Goal: Task Accomplishment & Management: Manage account settings

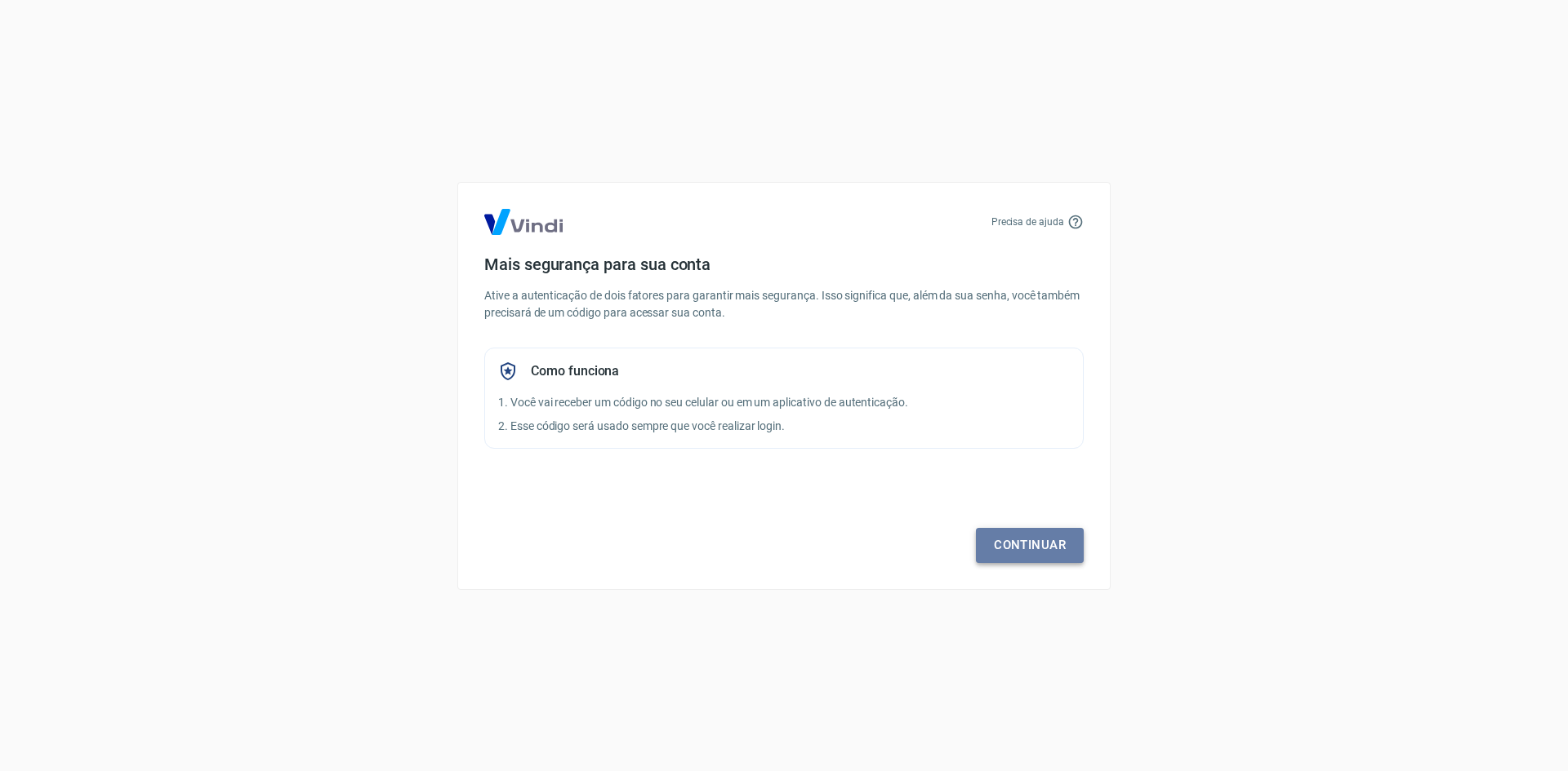
click at [1064, 557] on link "Continuar" at bounding box center [1029, 545] width 108 height 34
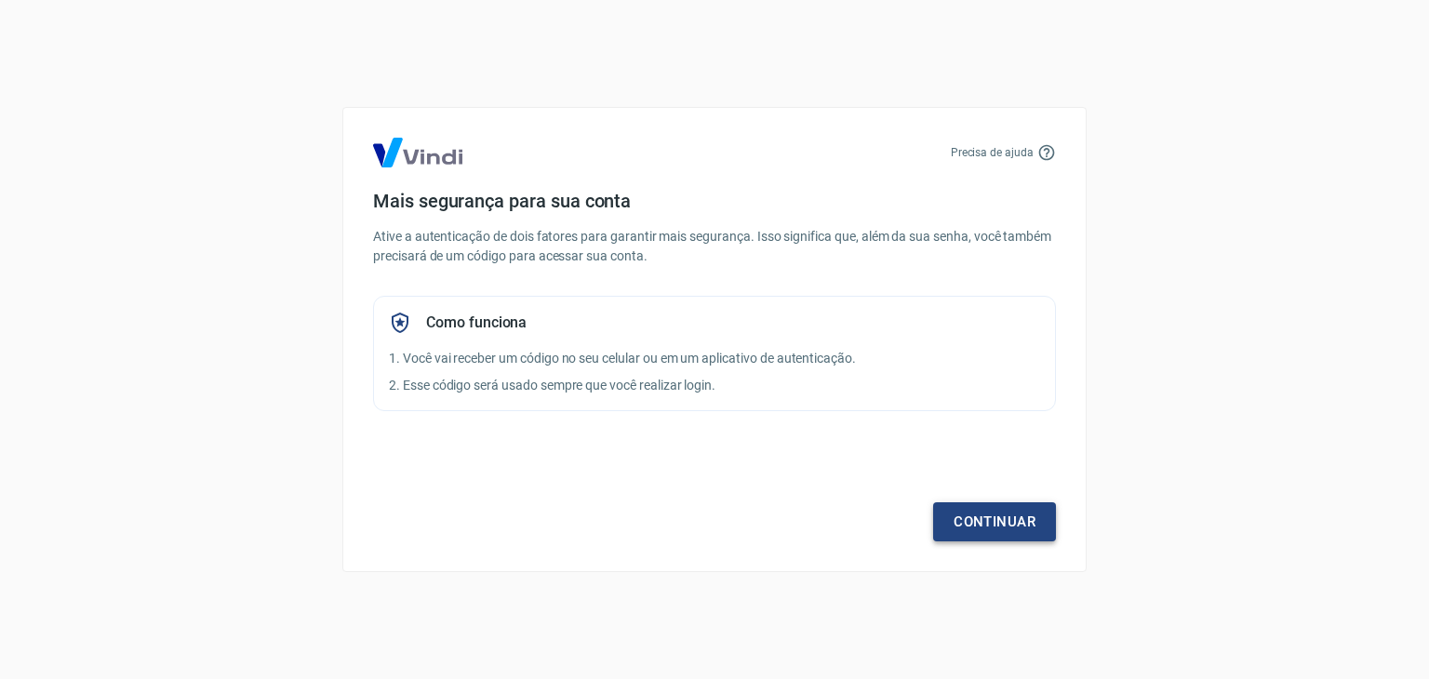
click at [1014, 537] on link "Continuar" at bounding box center [994, 521] width 123 height 39
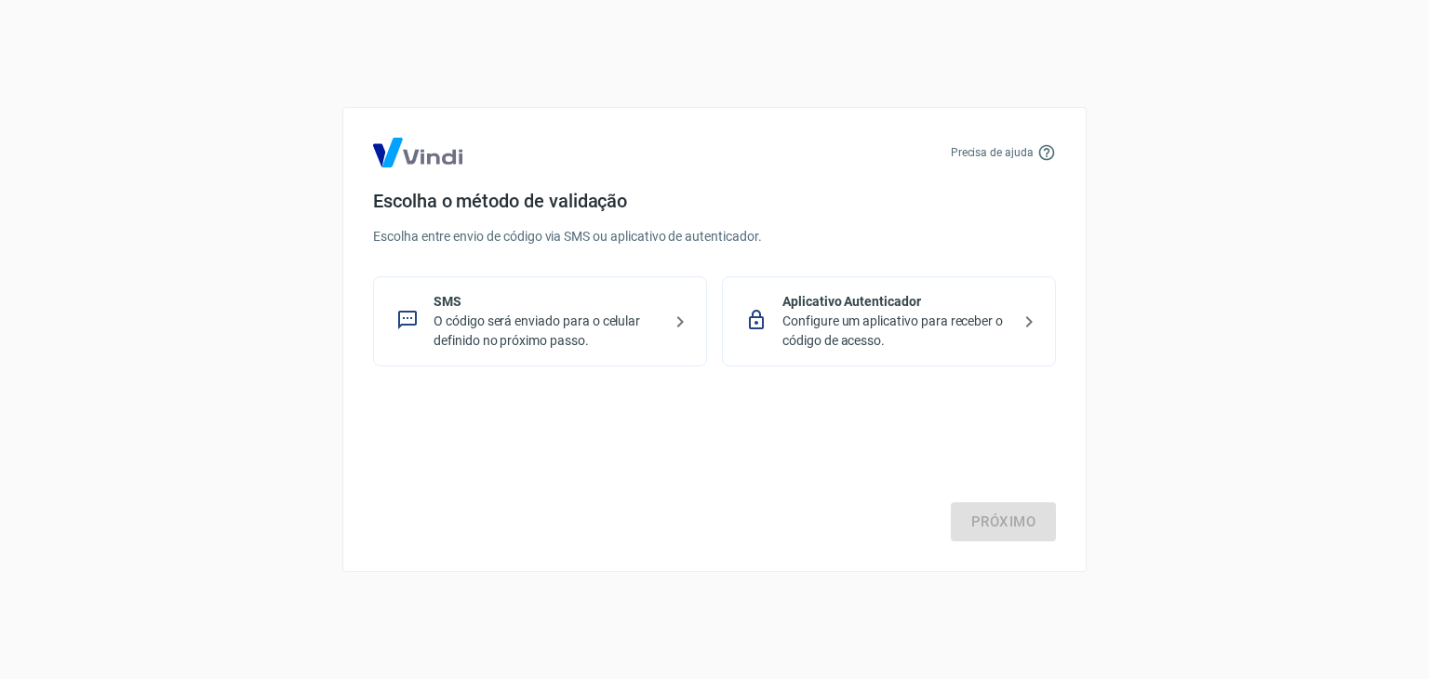
click at [575, 313] on p "O código será enviado para o celular definido no próximo passo." at bounding box center [548, 331] width 228 height 39
click at [1024, 518] on link "Próximo" at bounding box center [1003, 521] width 105 height 39
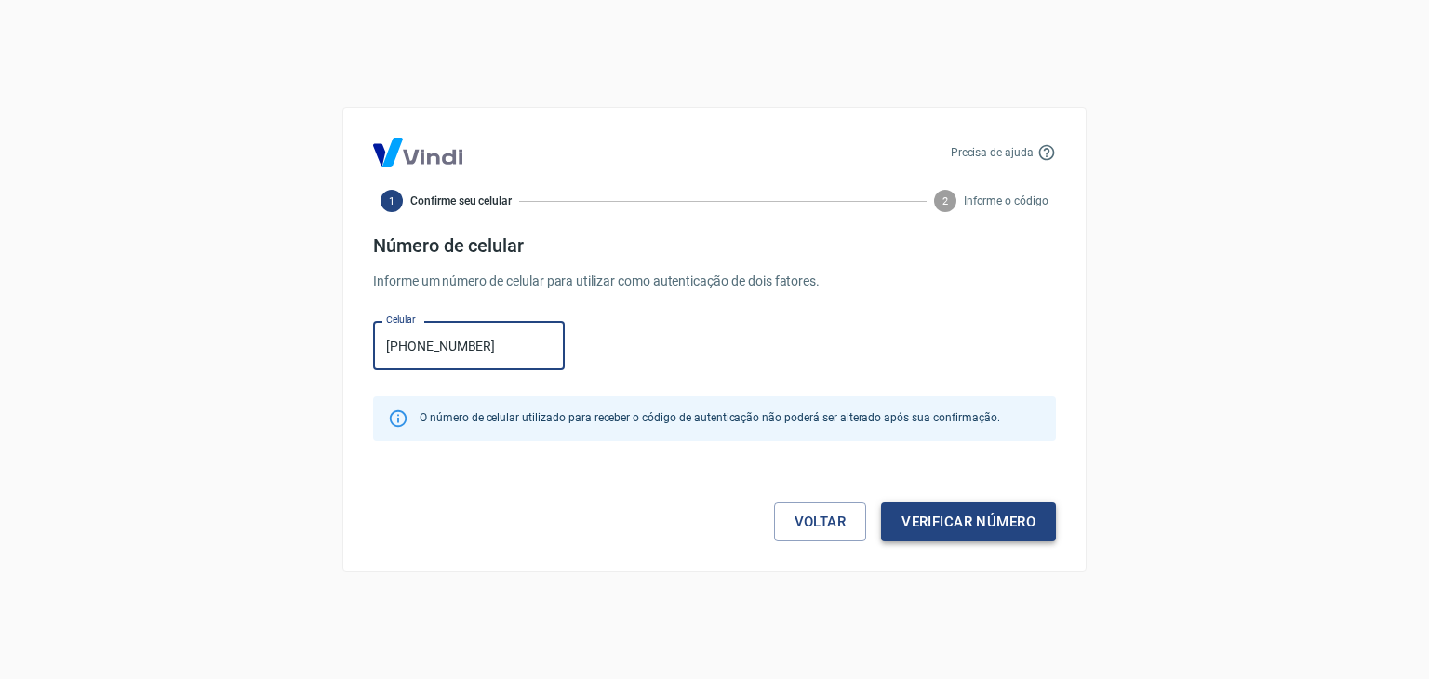
type input "[PHONE_NUMBER]"
click at [949, 531] on button "Verificar número" at bounding box center [968, 521] width 175 height 39
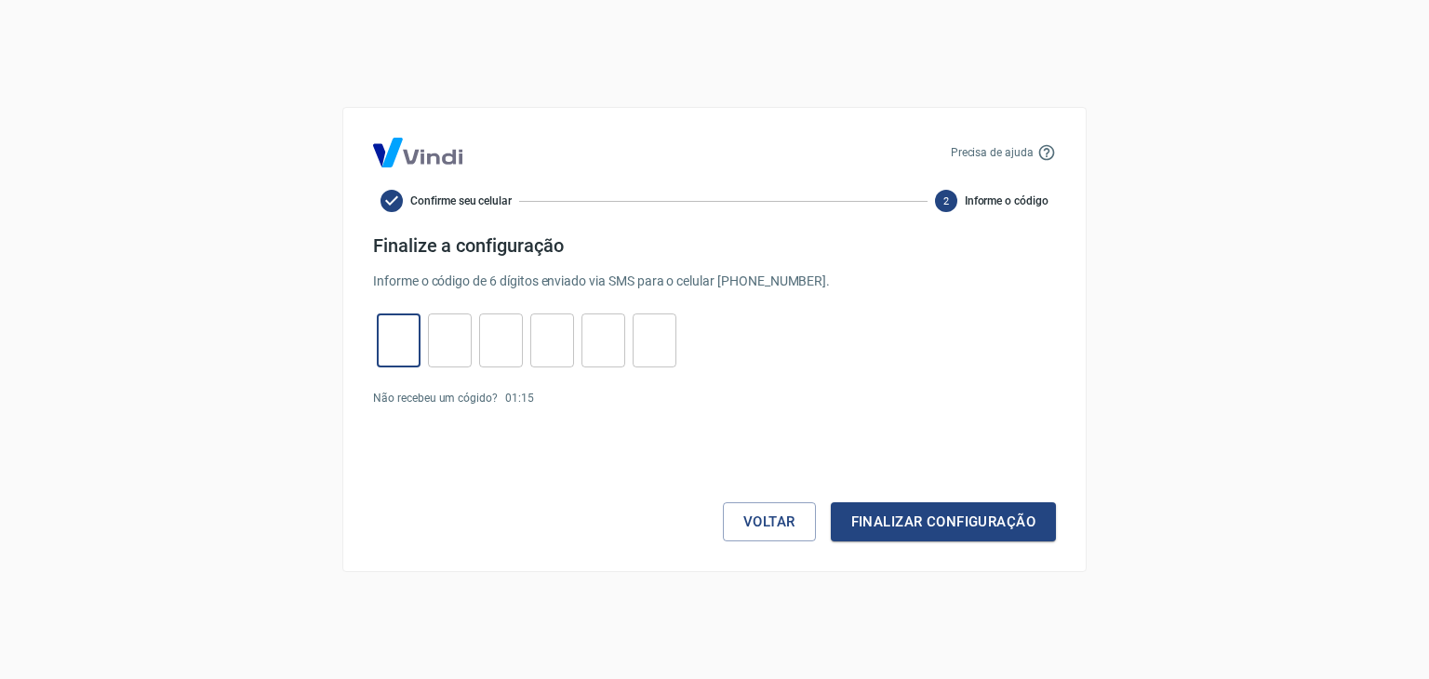
click at [403, 350] on input "tel" at bounding box center [399, 341] width 44 height 40
type input "7"
type input "9"
type input "4"
type input "7"
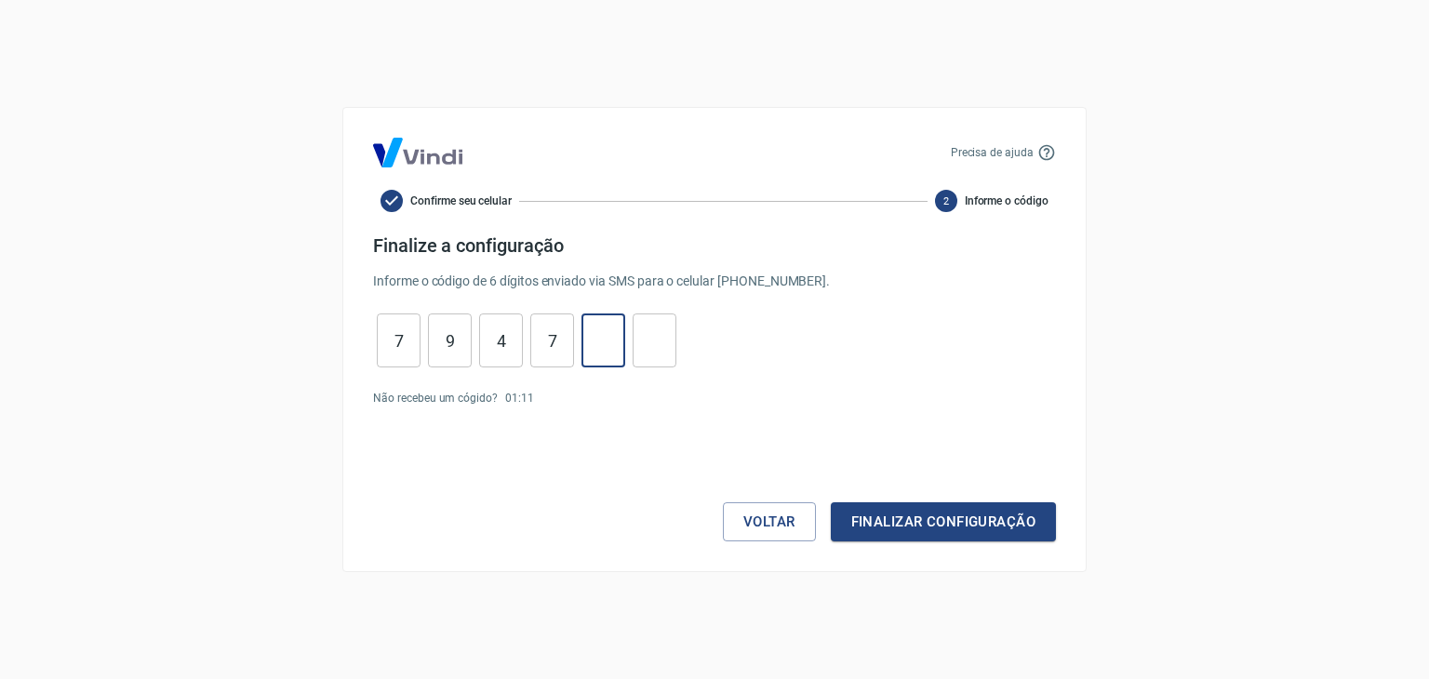
type input "6"
type input "0"
click at [923, 522] on button "Finalizar configuração" at bounding box center [943, 521] width 225 height 39
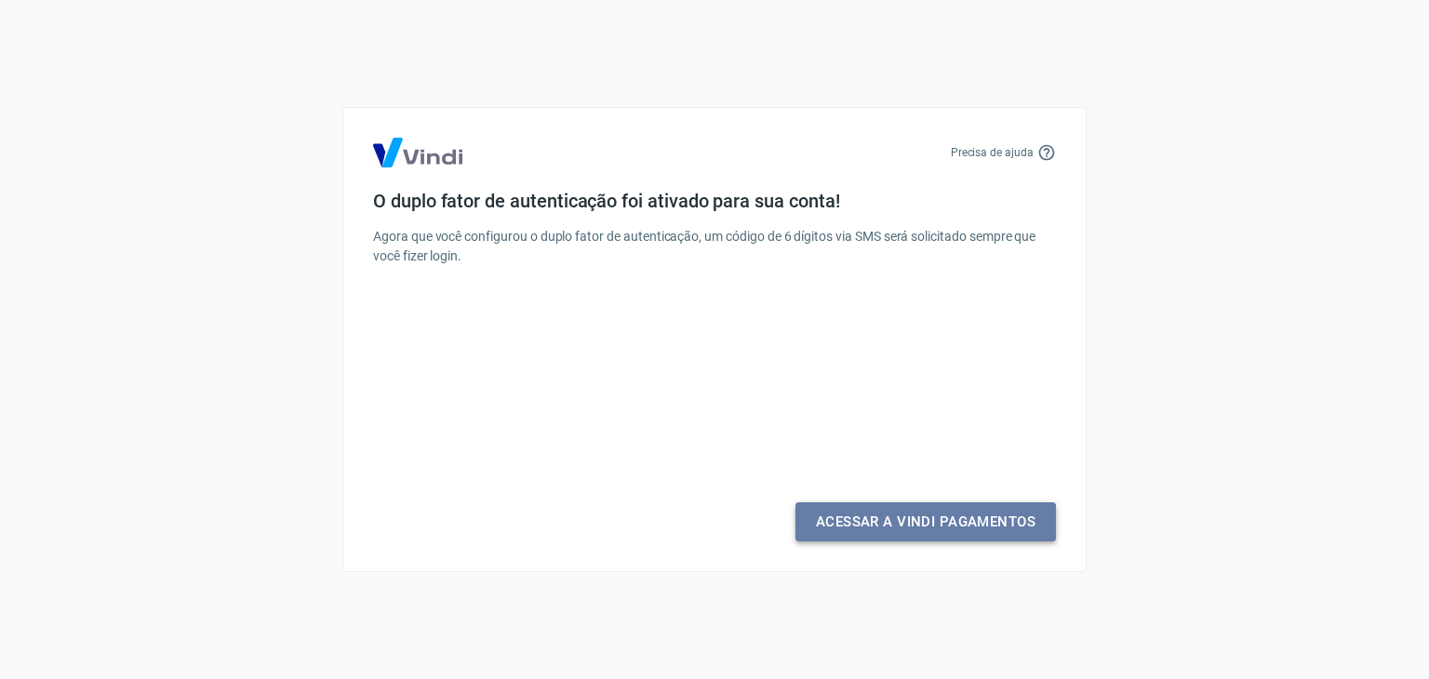
click at [912, 523] on link "Acessar a Vindi Pagamentos" at bounding box center [926, 521] width 261 height 39
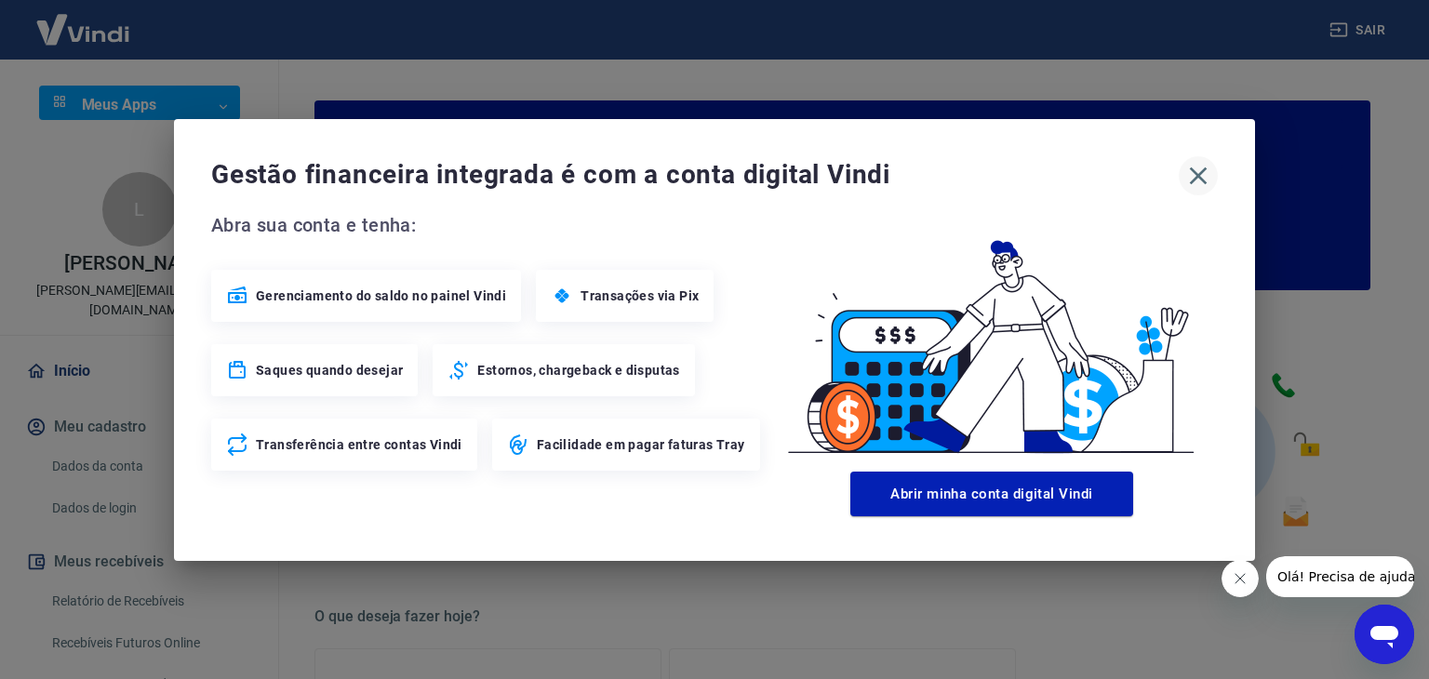
click at [1200, 175] on icon "button" at bounding box center [1199, 176] width 30 height 30
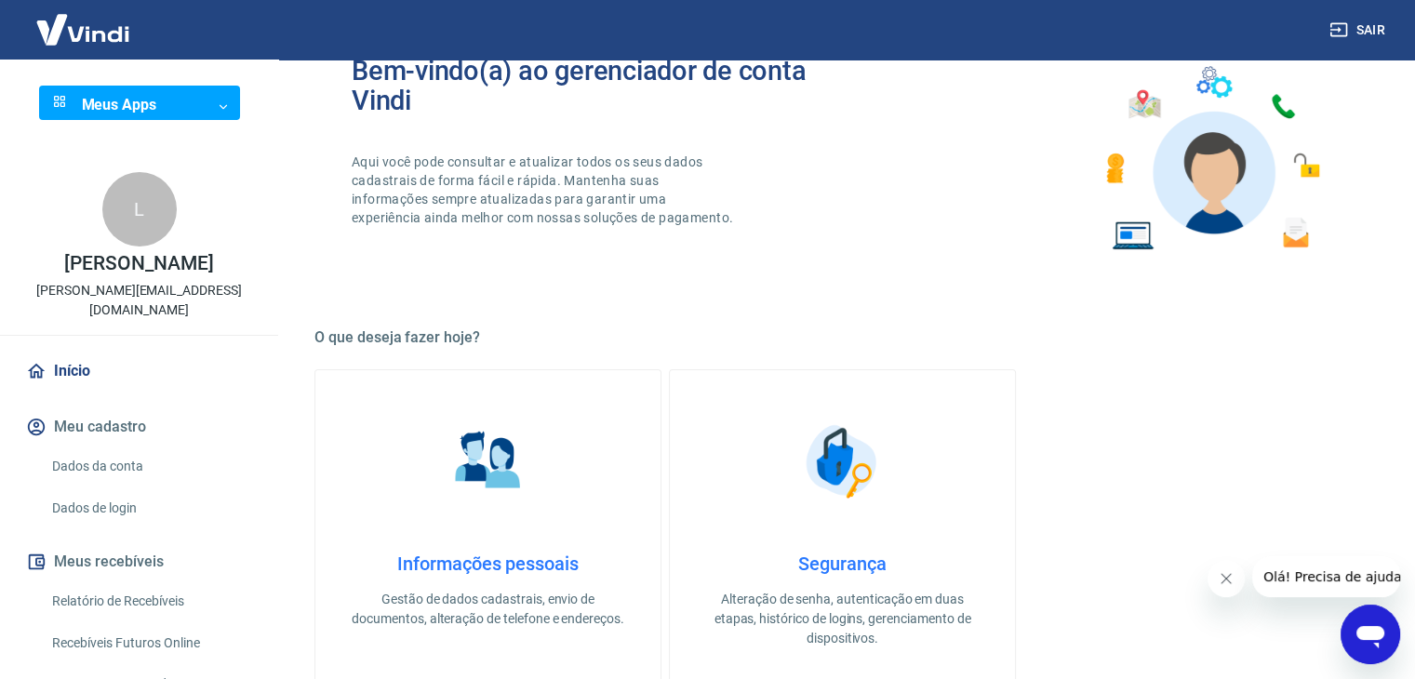
scroll to position [177, 0]
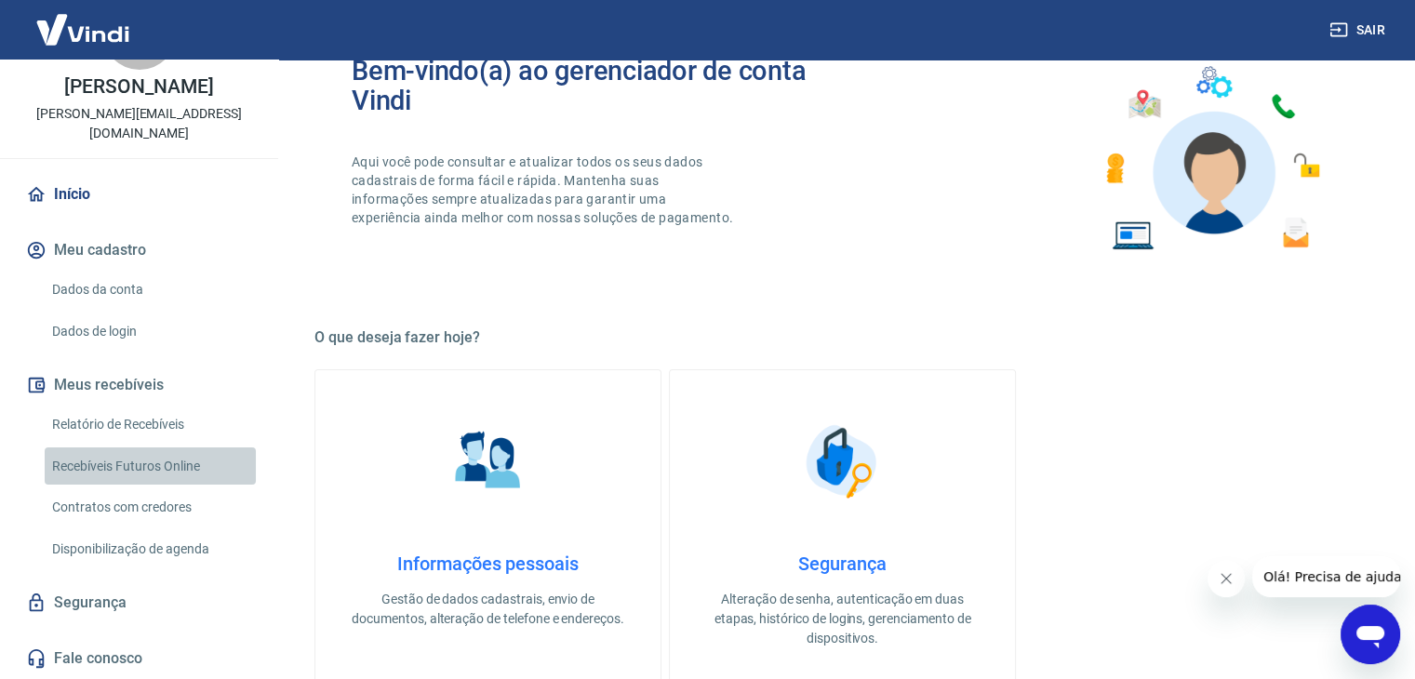
click at [154, 457] on link "Recebíveis Futuros Online" at bounding box center [150, 467] width 211 height 38
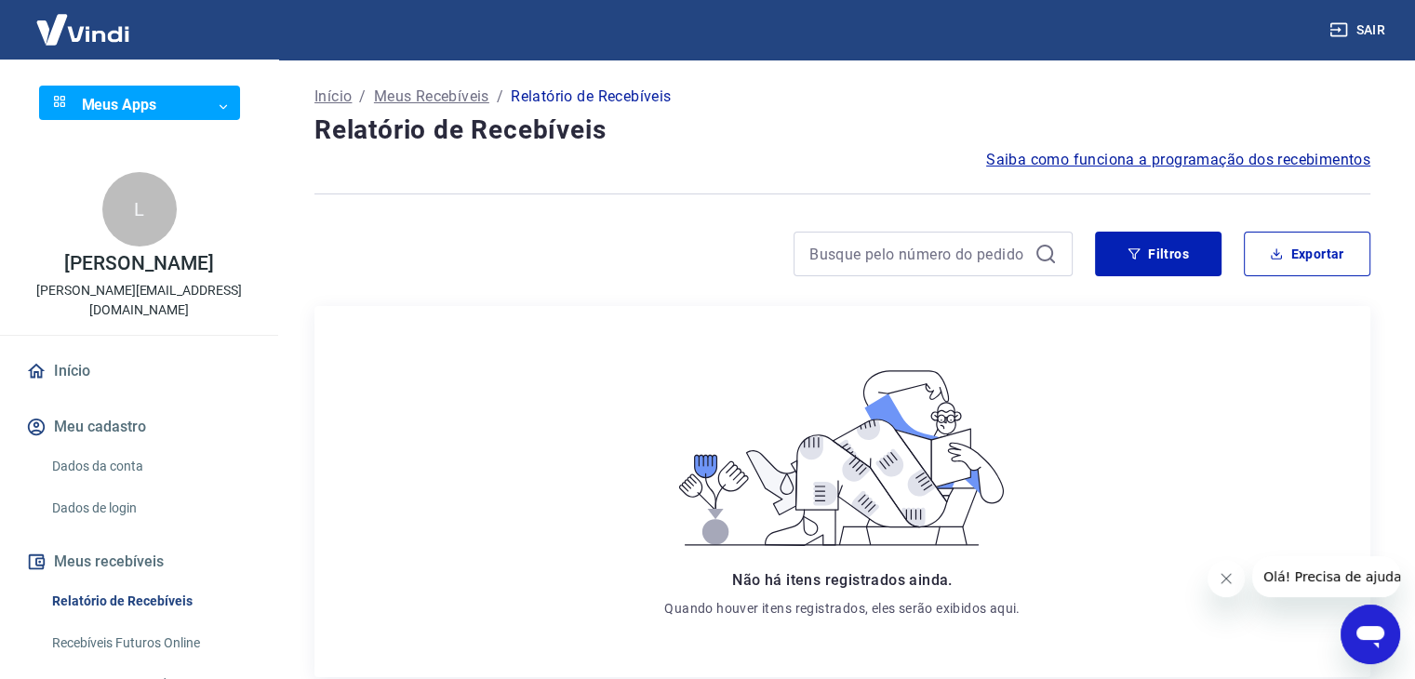
scroll to position [177, 0]
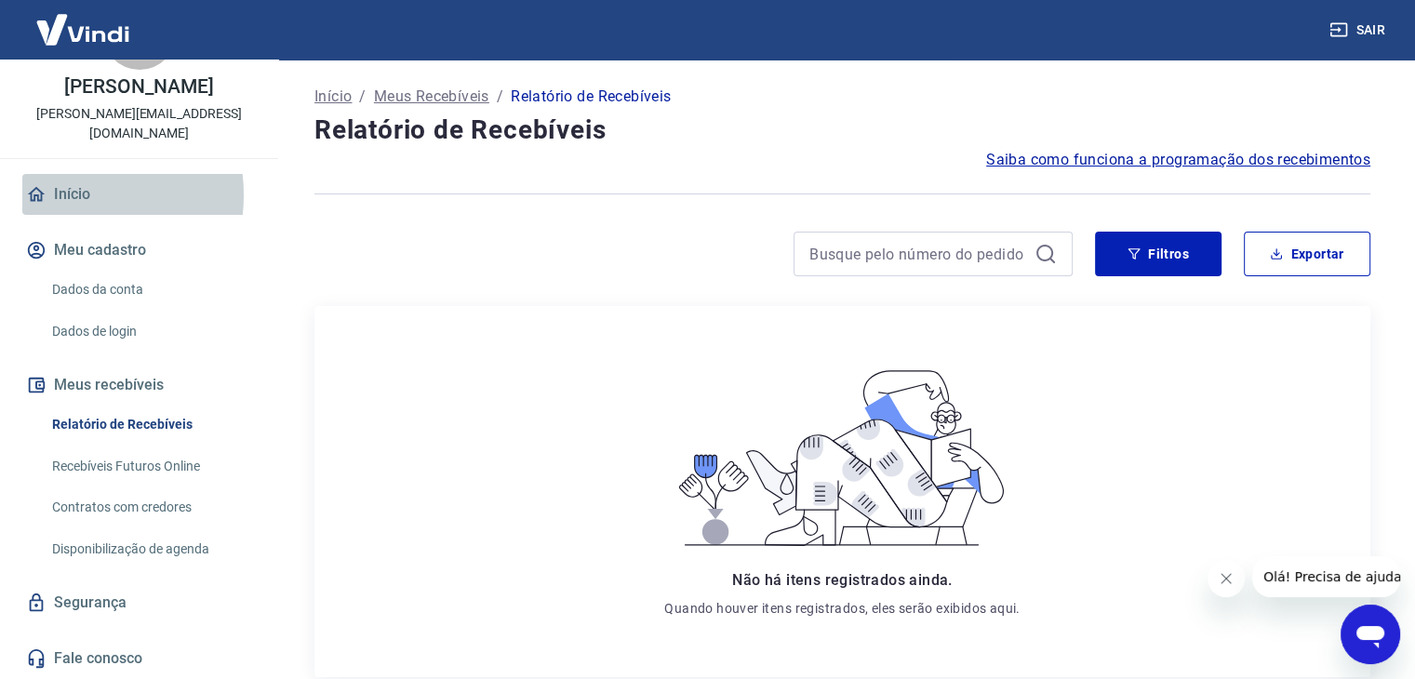
click at [74, 194] on link "Início" at bounding box center [139, 194] width 234 height 41
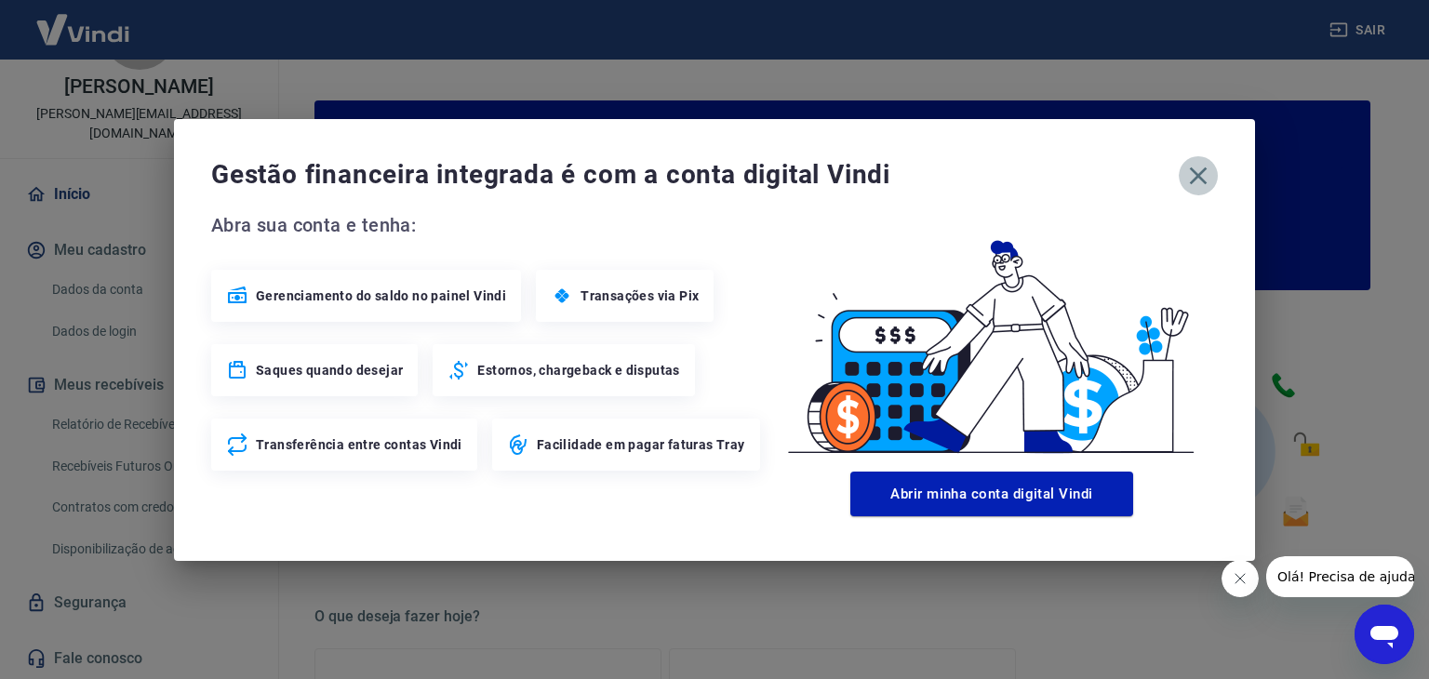
click at [1202, 180] on icon "button" at bounding box center [1199, 176] width 18 height 18
